Goal: Obtain resource: Download file/media

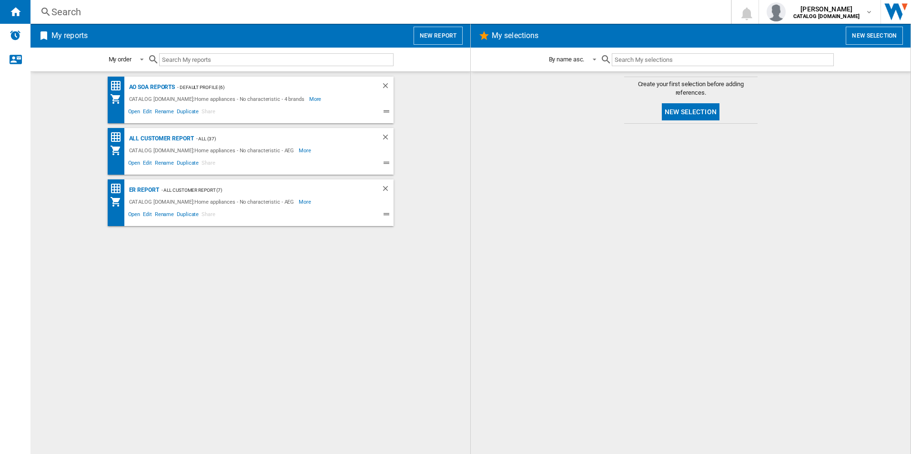
drag, startPoint x: 609, startPoint y: 280, endPoint x: 549, endPoint y: 274, distance: 60.3
click at [606, 280] on div at bounding box center [690, 289] width 421 height 321
click at [151, 137] on div "All Customer Report" at bounding box center [160, 139] width 67 height 12
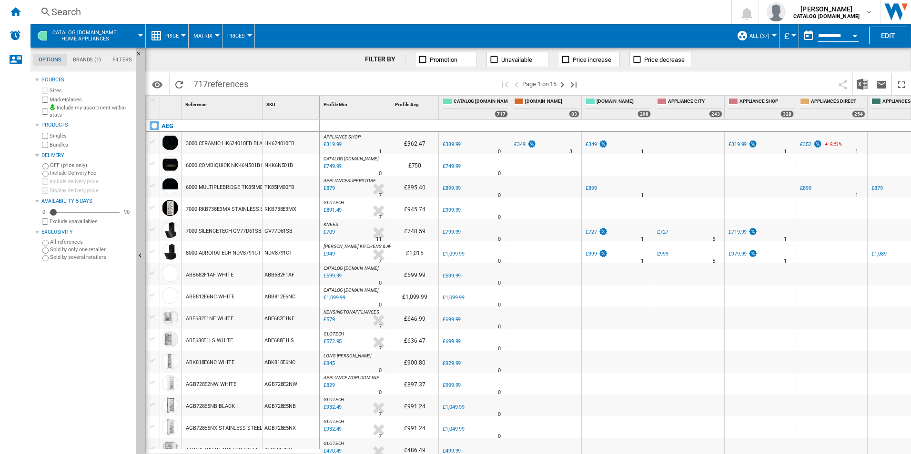
click at [854, 33] on button "Open calendar" at bounding box center [854, 34] width 17 height 17
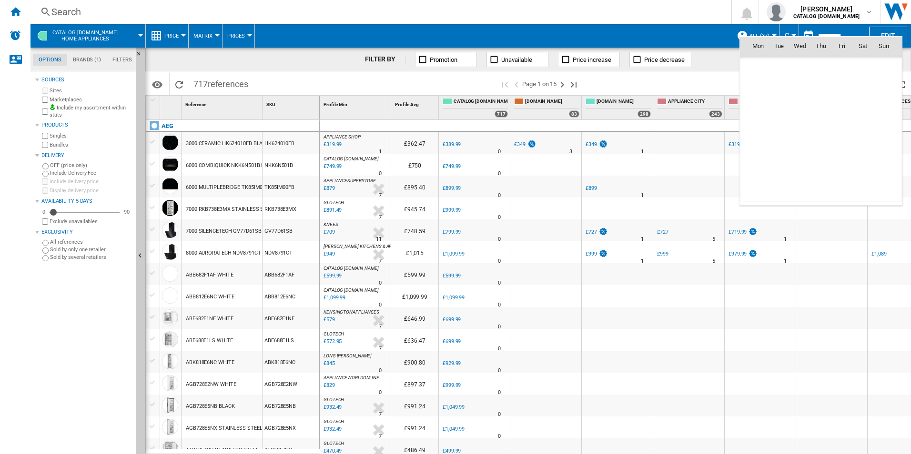
scroll to position [4545, 0]
click at [845, 112] on span "12" at bounding box center [841, 108] width 19 height 19
type input "**********"
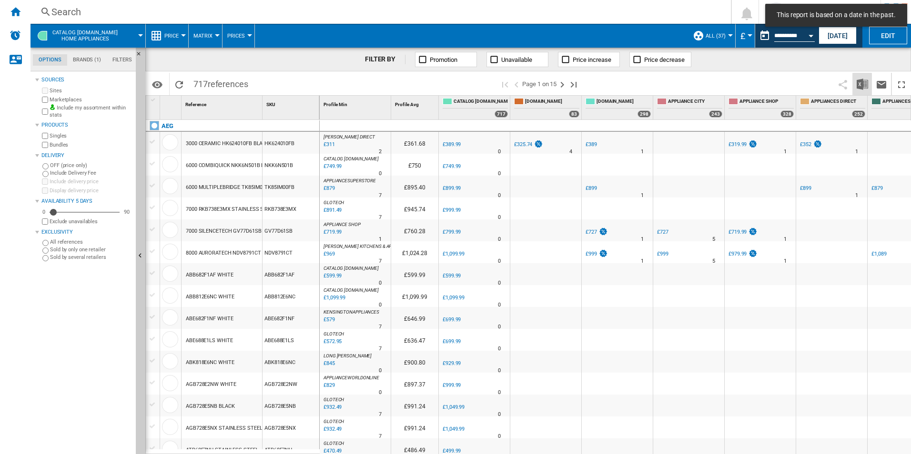
click at [864, 85] on img "Download in Excel" at bounding box center [862, 84] width 11 height 11
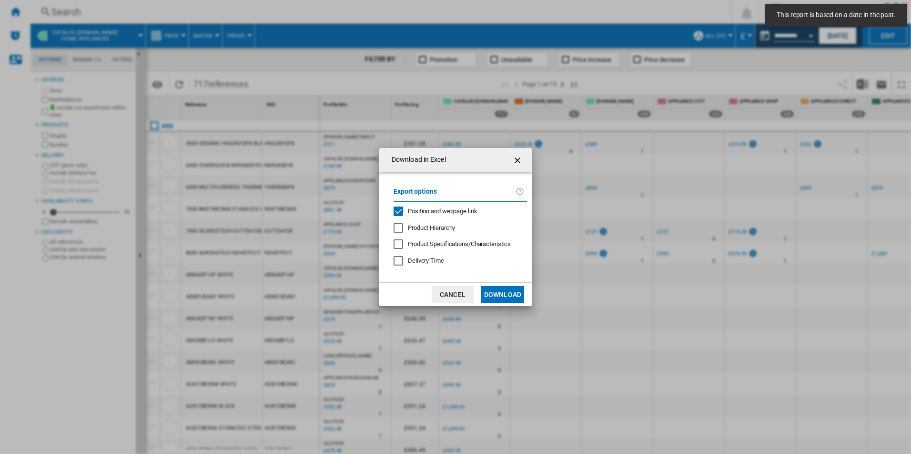
click at [422, 209] on span "Position and webpage link" at bounding box center [443, 211] width 70 height 7
click at [504, 291] on button "Download" at bounding box center [502, 294] width 43 height 17
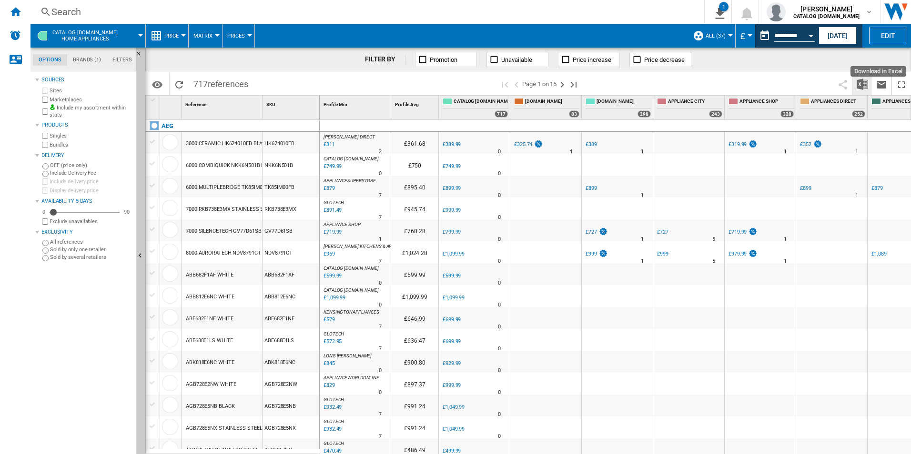
click at [857, 82] on img "Download in Excel" at bounding box center [862, 84] width 11 height 11
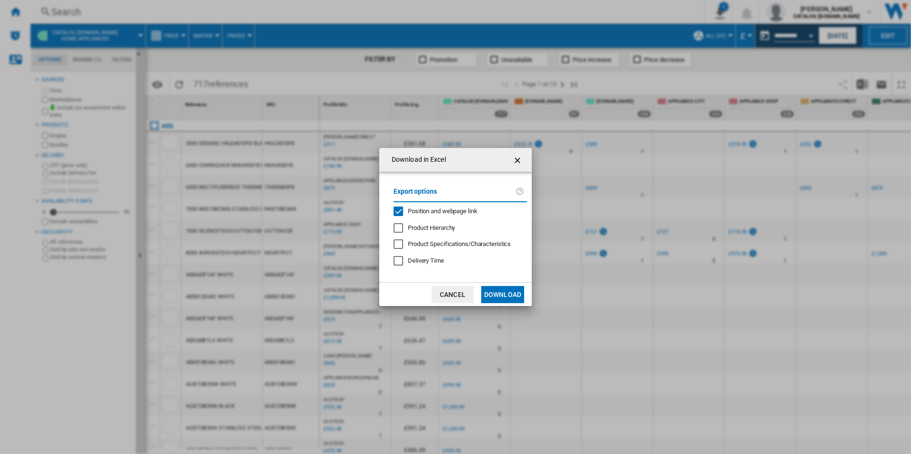
click at [451, 209] on span "Position and webpage link" at bounding box center [443, 211] width 70 height 7
click at [498, 293] on button "Download" at bounding box center [502, 294] width 43 height 17
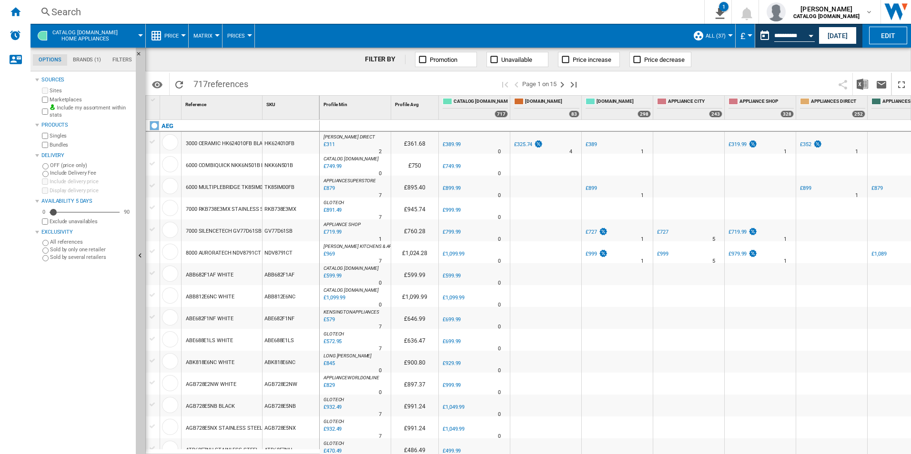
click at [647, 38] on span at bounding box center [471, 36] width 433 height 24
click at [812, 37] on button "Open calendar" at bounding box center [810, 34] width 17 height 17
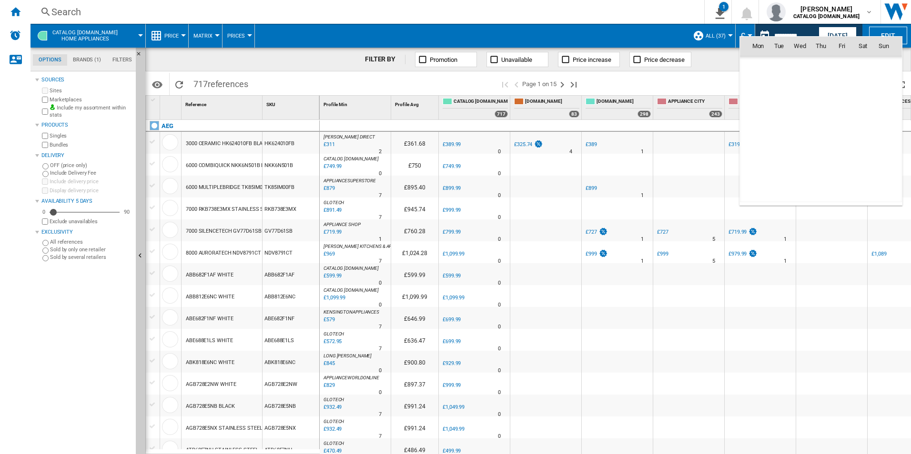
scroll to position [4545, 0]
click at [859, 114] on span "13" at bounding box center [862, 108] width 19 height 19
type input "**********"
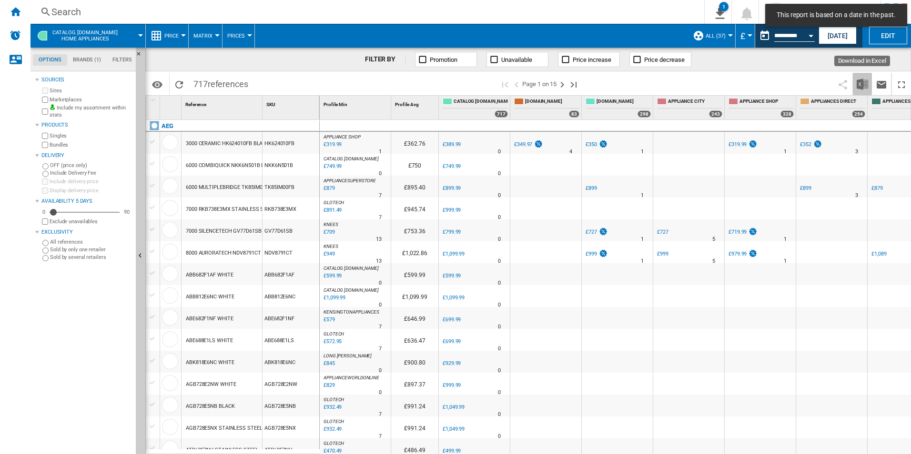
click at [860, 85] on img "Download in Excel" at bounding box center [862, 84] width 11 height 11
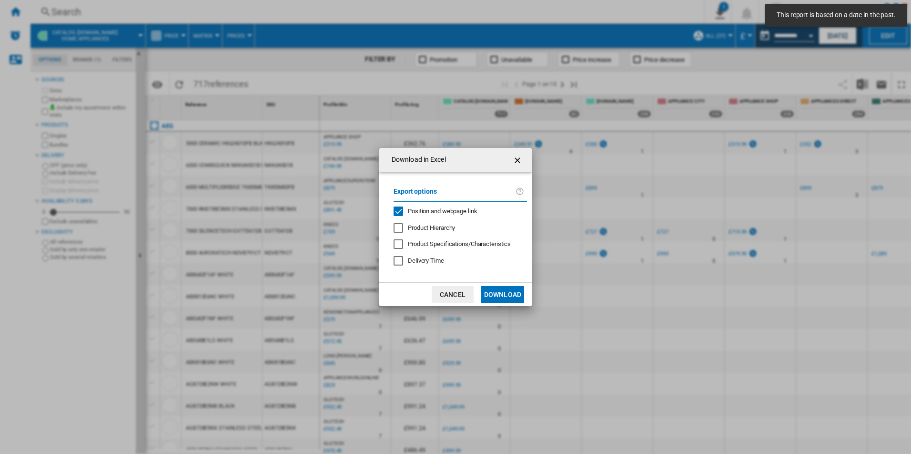
click at [454, 207] on div "Position and webpage link" at bounding box center [443, 211] width 70 height 9
click at [505, 291] on button "Download" at bounding box center [502, 294] width 43 height 17
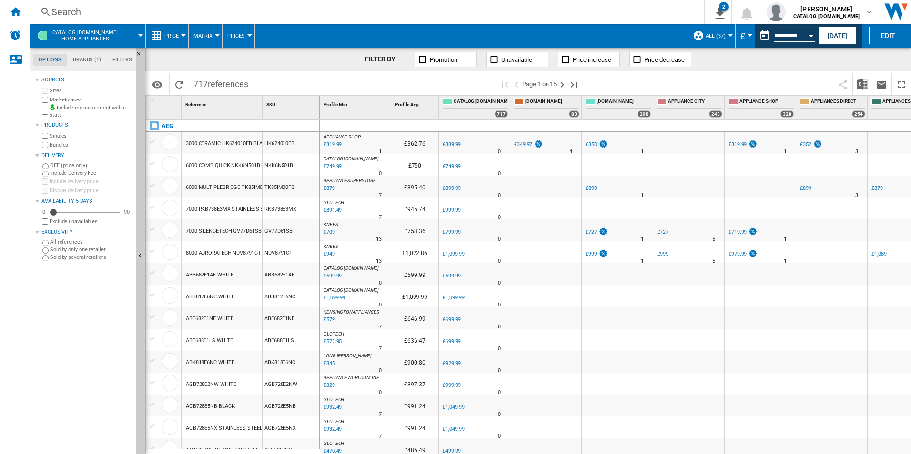
click at [638, 34] on span at bounding box center [471, 36] width 433 height 24
click at [809, 31] on button "Open calendar" at bounding box center [810, 34] width 17 height 17
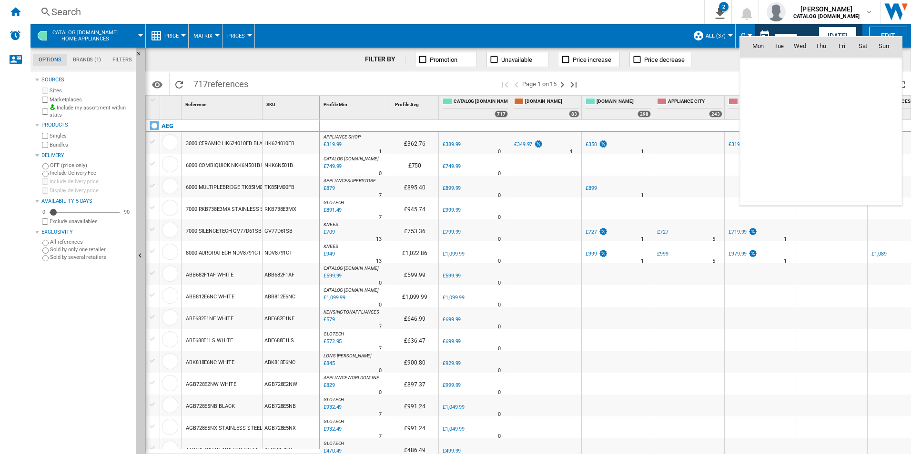
scroll to position [4545, 0]
click at [884, 111] on span "14" at bounding box center [883, 108] width 19 height 19
type input "**********"
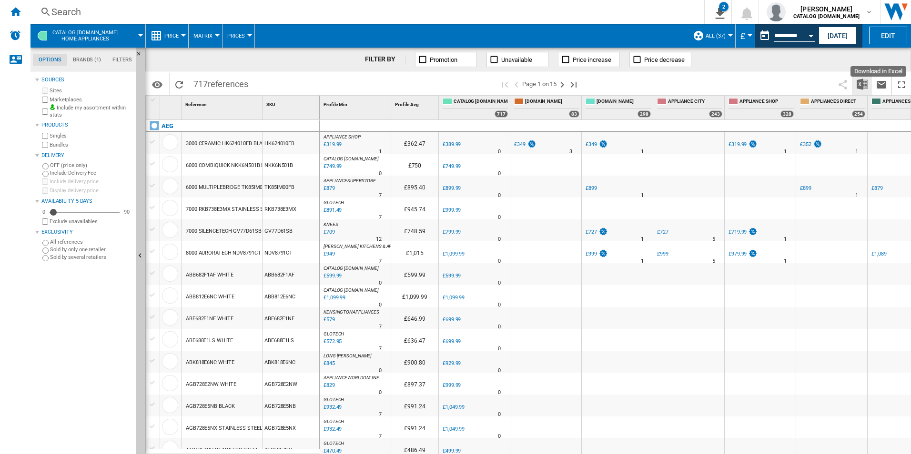
click at [864, 85] on img "Download in Excel" at bounding box center [862, 84] width 11 height 11
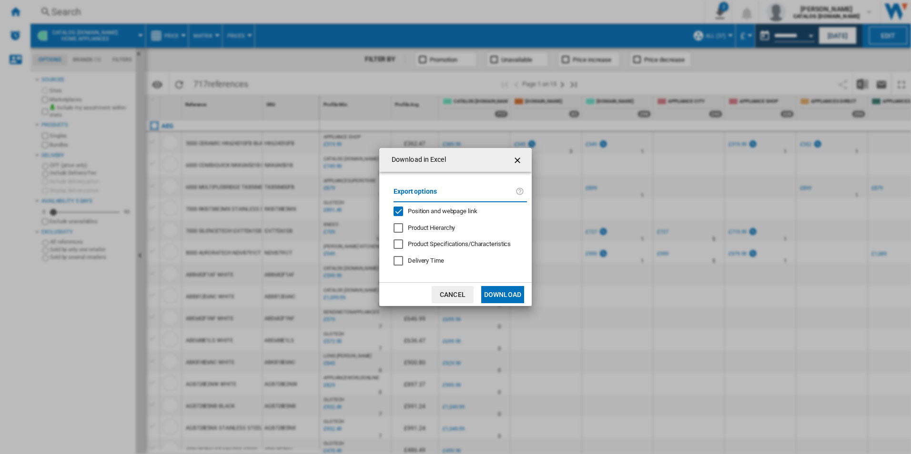
click at [444, 203] on label "Export options" at bounding box center [454, 195] width 122 height 18
click at [443, 206] on div "Export options Position and webpage link Product Hierarchy Product Specificatio…" at bounding box center [460, 227] width 143 height 92
click at [445, 215] on div "Position and webpage link" at bounding box center [443, 211] width 70 height 9
click at [493, 289] on button "Download" at bounding box center [502, 294] width 43 height 17
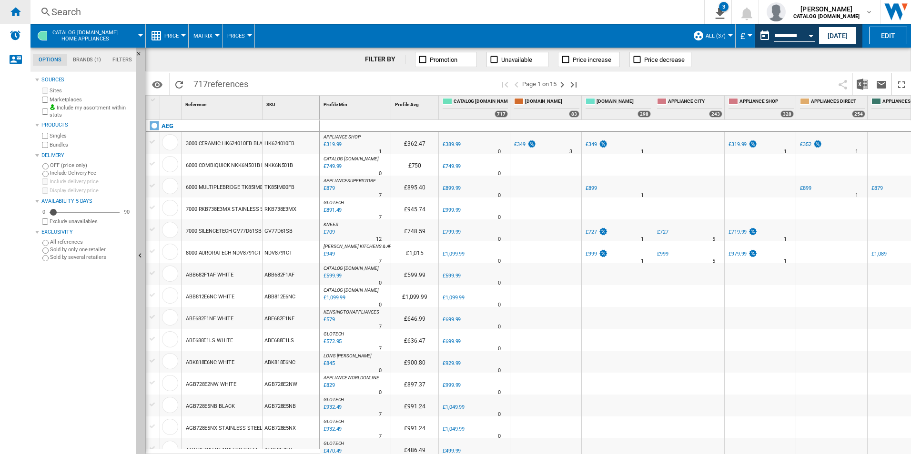
click at [13, 10] on ng-md-icon "Home" at bounding box center [15, 11] width 11 height 11
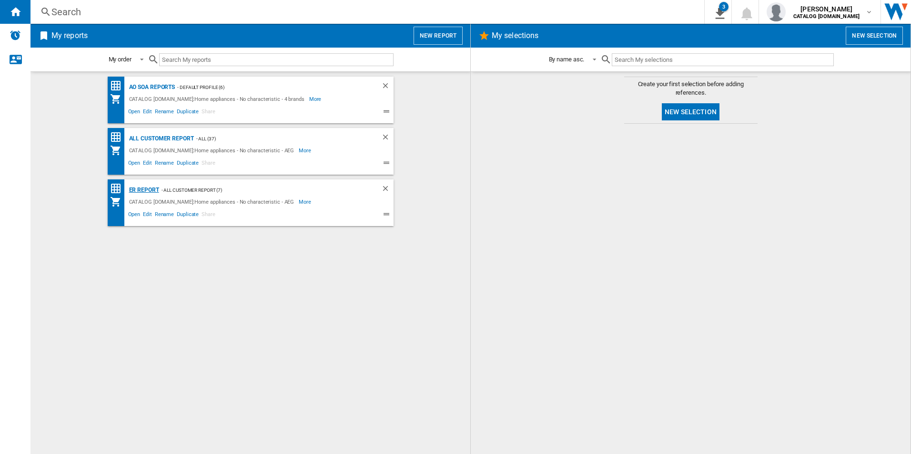
click at [141, 190] on div "ER Report" at bounding box center [143, 190] width 32 height 12
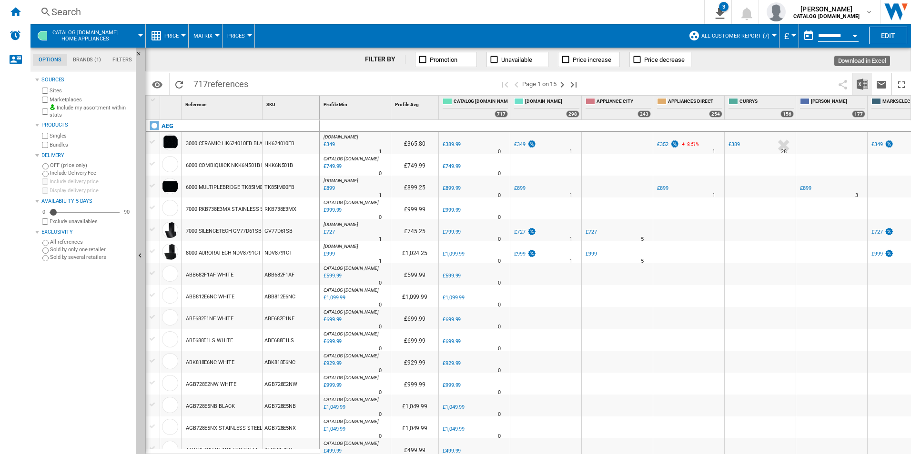
click at [860, 81] on img "Download in Excel" at bounding box center [862, 84] width 11 height 11
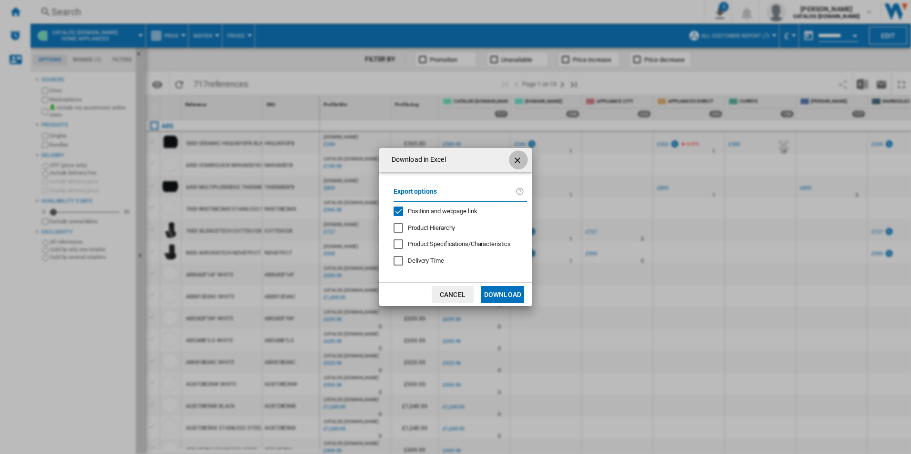
click at [518, 158] on ng-md-icon "getI18NText('BUTTONS.CLOSE_DIALOG')" at bounding box center [518, 160] width 11 height 11
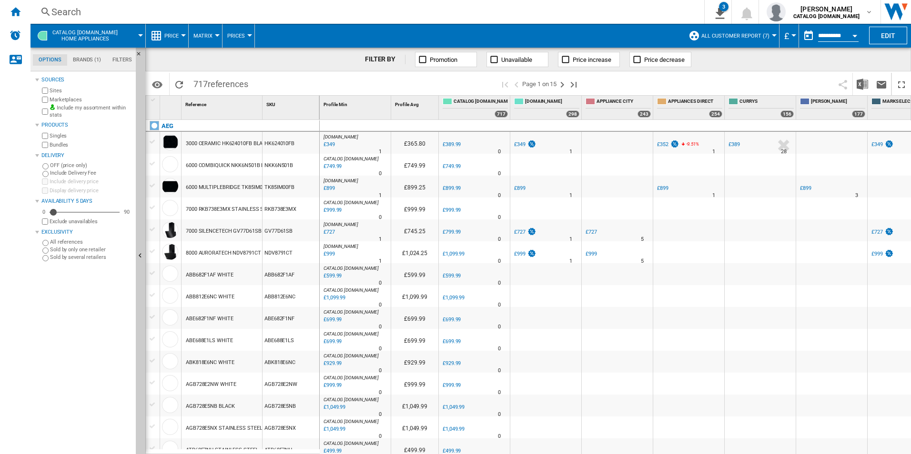
click at [854, 31] on button "Open calendar" at bounding box center [854, 34] width 17 height 17
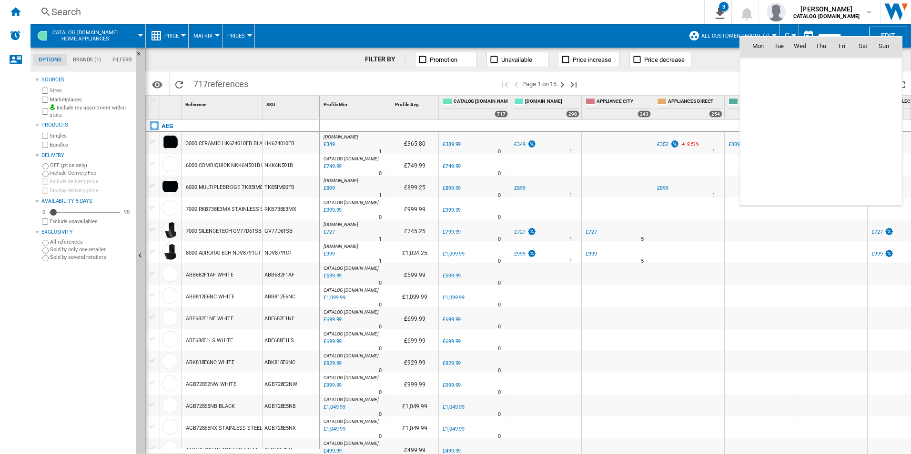
scroll to position [4545, 0]
click at [845, 107] on span "12" at bounding box center [841, 108] width 19 height 19
type input "**********"
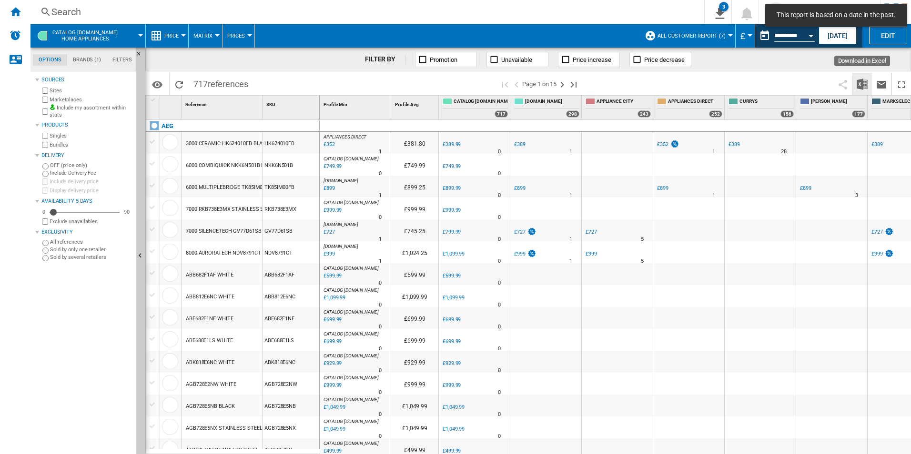
click at [862, 85] on img "Download in Excel" at bounding box center [862, 84] width 11 height 11
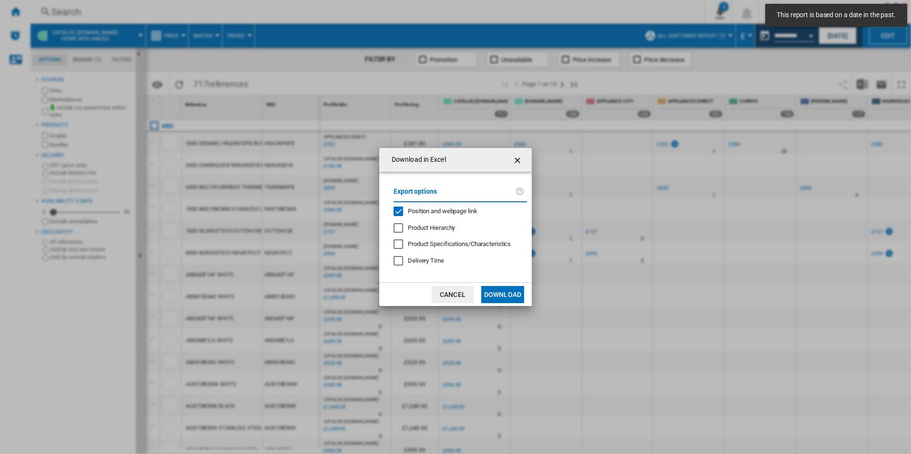
click at [454, 211] on span "Position and webpage link" at bounding box center [443, 211] width 70 height 7
click at [527, 161] on button "Download in ..." at bounding box center [518, 160] width 19 height 19
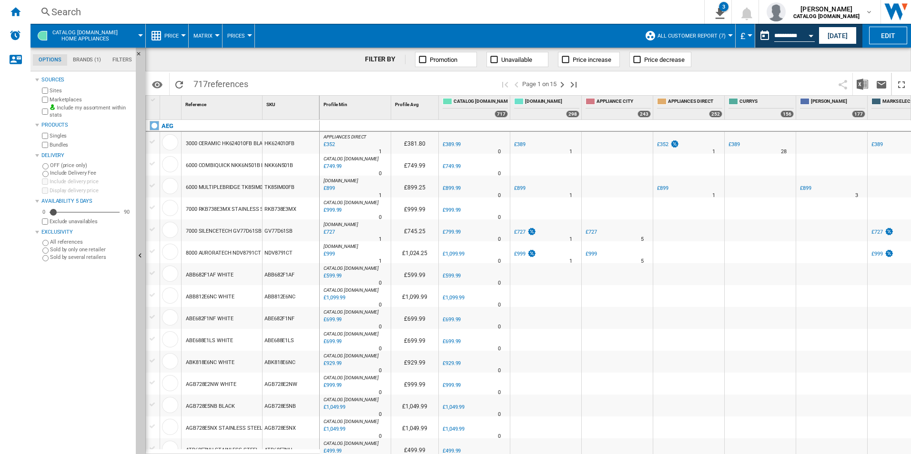
click at [71, 98] on label "Marketplaces" at bounding box center [91, 99] width 82 height 7
click at [866, 86] on img "Download in Excel" at bounding box center [862, 84] width 11 height 11
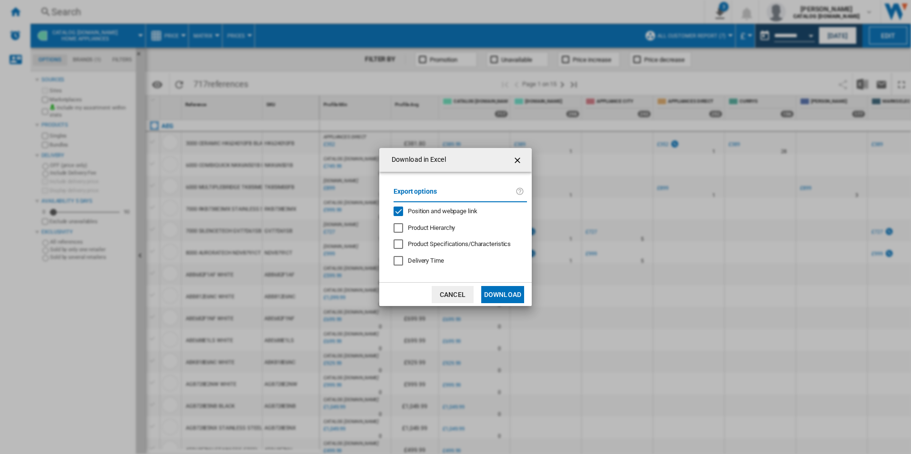
click at [414, 208] on span "Position and webpage link" at bounding box center [443, 211] width 70 height 7
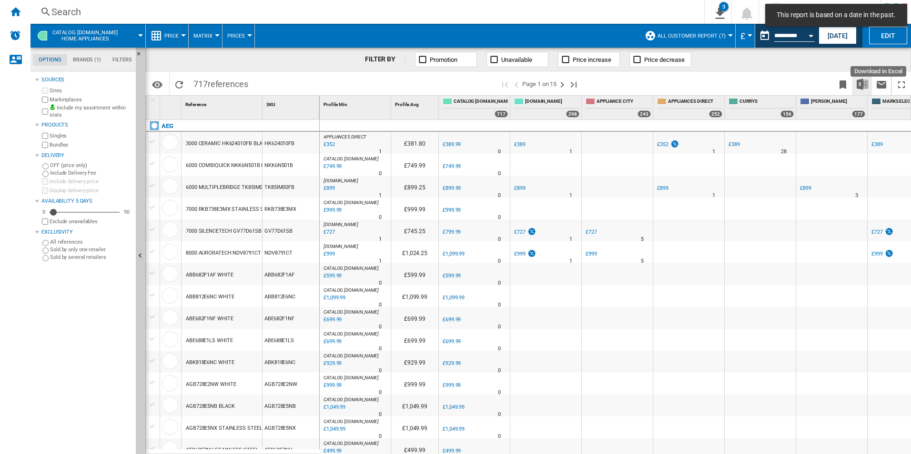
click at [860, 91] on button "Download in Excel" at bounding box center [862, 84] width 19 height 22
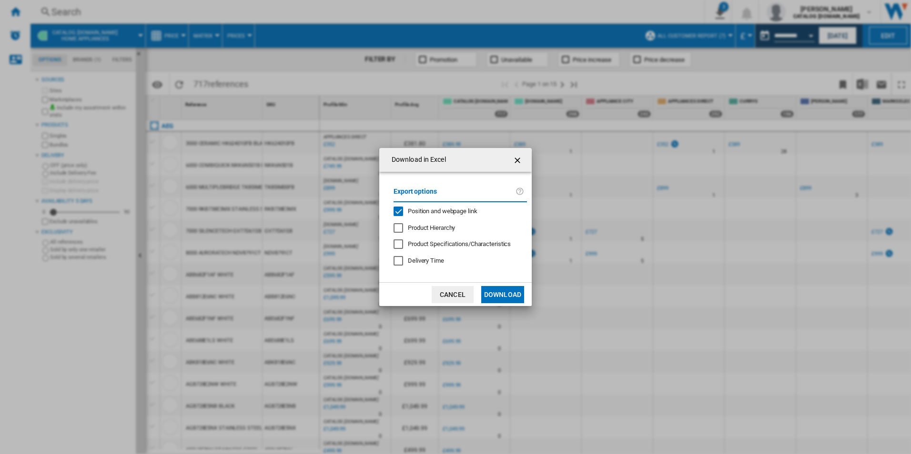
click at [453, 211] on span "Position and webpage link" at bounding box center [443, 211] width 70 height 7
click at [514, 289] on button "Download" at bounding box center [502, 294] width 43 height 17
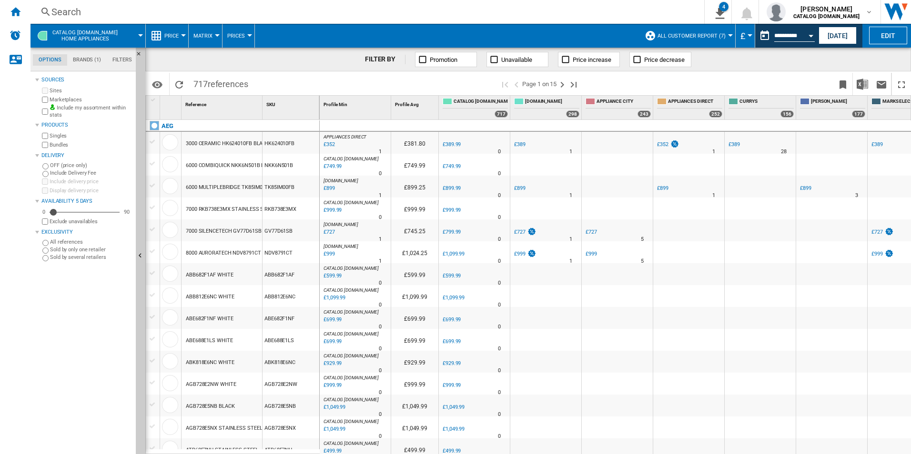
click at [652, 17] on div "Search" at bounding box center [365, 11] width 628 height 13
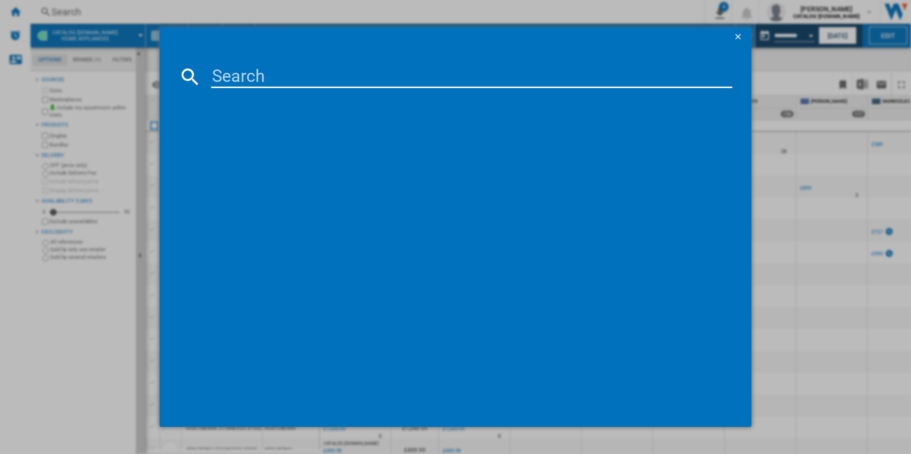
click at [738, 36] on ng-md-icon "getI18NText('BUTTONS.CLOSE_DIALOG')" at bounding box center [738, 37] width 11 height 11
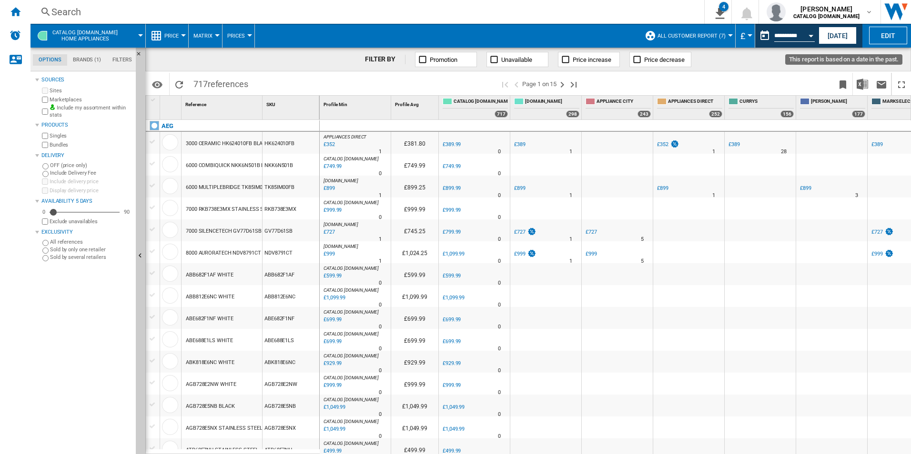
click at [811, 32] on button "Open calendar" at bounding box center [810, 34] width 17 height 17
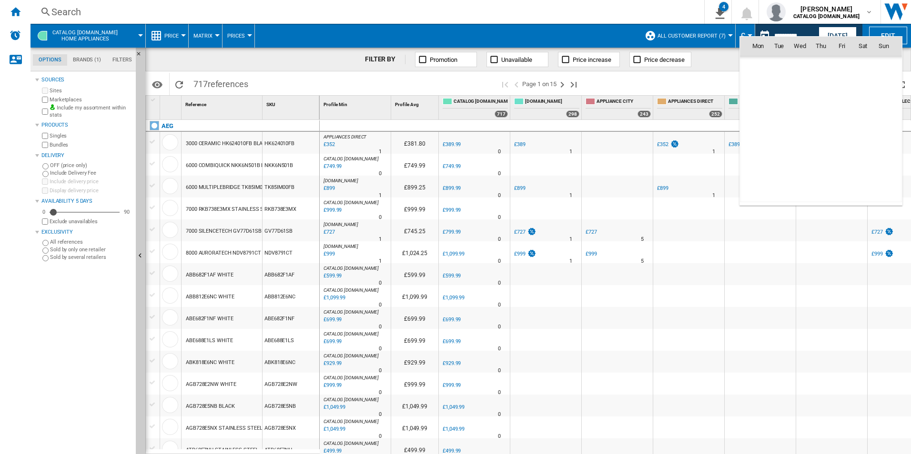
scroll to position [4545, 0]
click at [858, 107] on span "13" at bounding box center [862, 108] width 19 height 19
type input "**********"
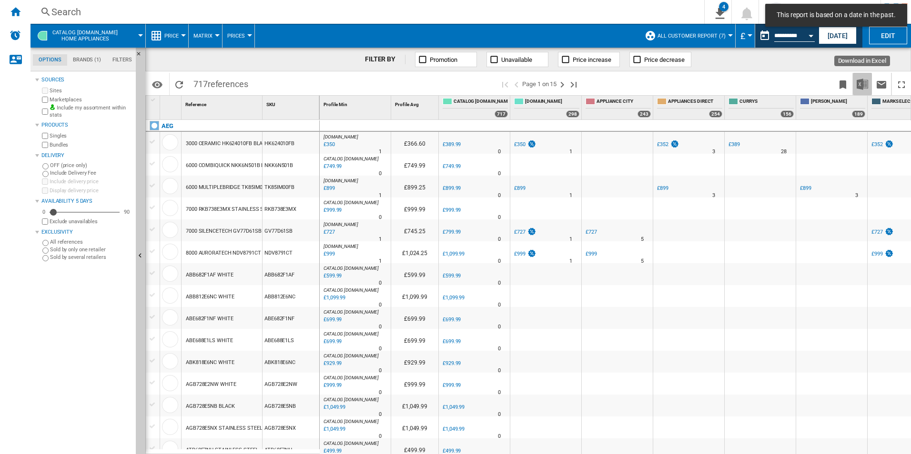
click at [862, 85] on img "Download in Excel" at bounding box center [862, 84] width 11 height 11
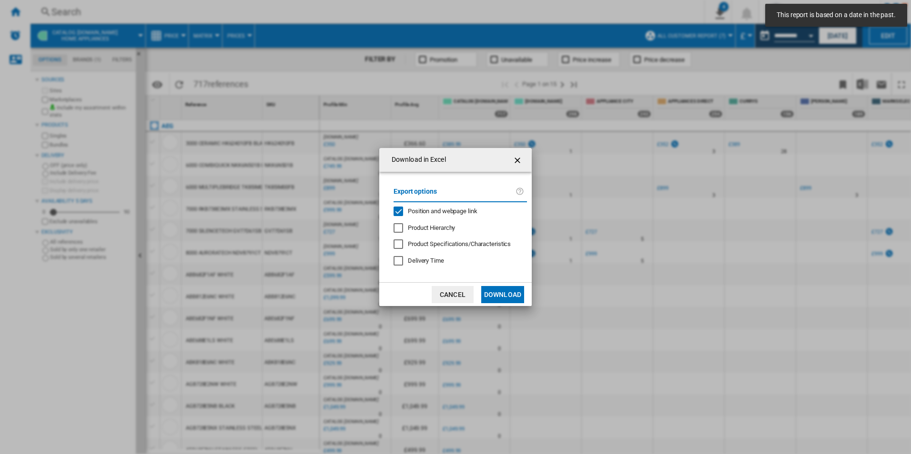
click at [454, 211] on span "Position and webpage link" at bounding box center [443, 211] width 70 height 7
click at [501, 294] on button "Download" at bounding box center [502, 294] width 43 height 17
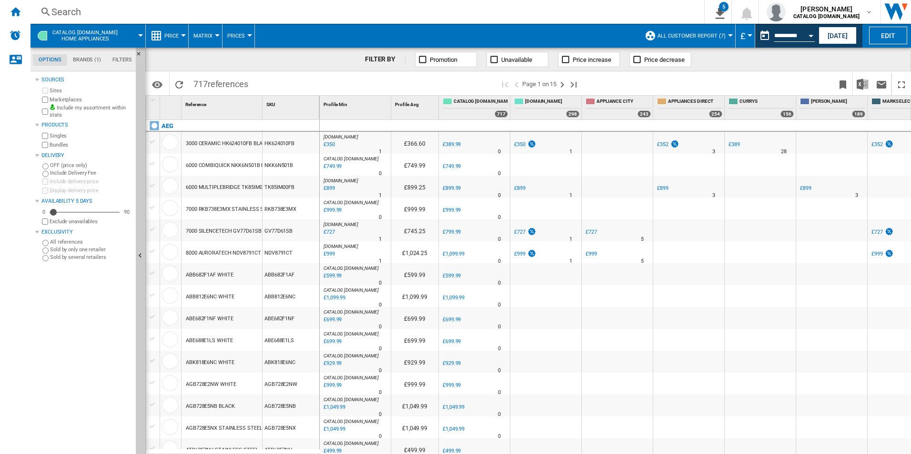
click at [593, 40] on span at bounding box center [447, 36] width 385 height 24
click at [812, 36] on div "Open calendar" at bounding box center [810, 36] width 5 height 2
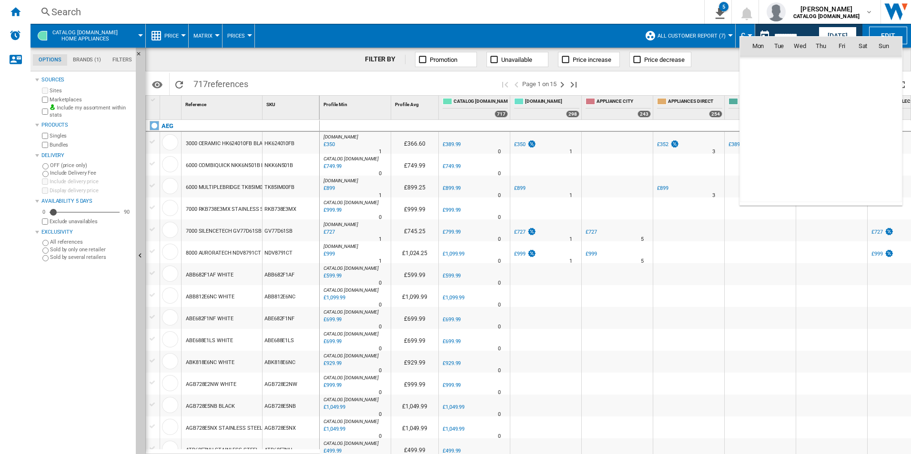
scroll to position [4545, 0]
click at [889, 107] on span "14" at bounding box center [883, 108] width 19 height 19
type input "**********"
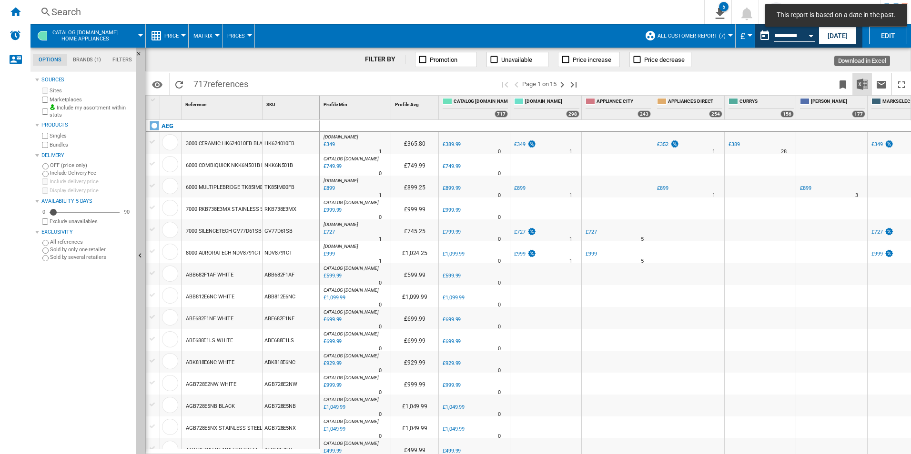
click at [865, 83] on img "Download in Excel" at bounding box center [862, 84] width 11 height 11
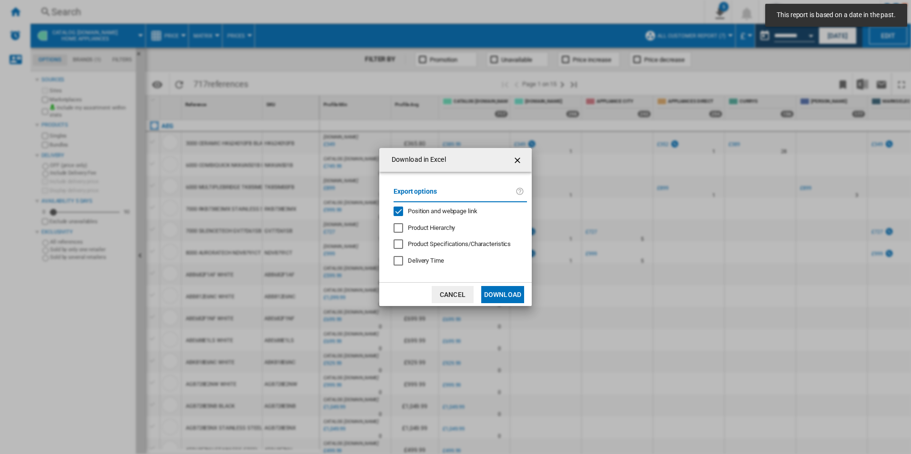
click at [408, 209] on span "Position and webpage link" at bounding box center [443, 211] width 70 height 7
click at [509, 293] on button "Download" at bounding box center [502, 294] width 43 height 17
